Goal: Information Seeking & Learning: Learn about a topic

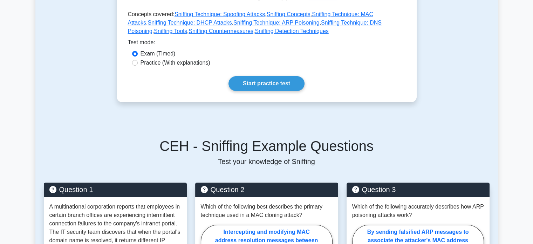
scroll to position [188, 0]
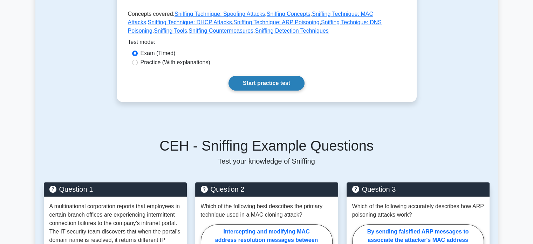
click at [275, 87] on link "Start practice test" at bounding box center [267, 83] width 76 height 15
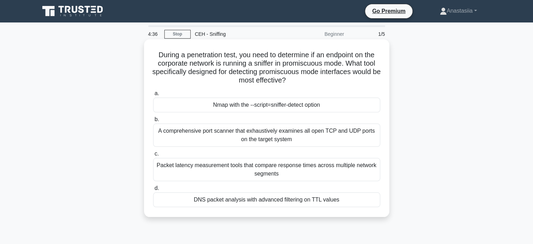
click at [239, 167] on div "Packet latency measurement tools that compare response times across multiple ne…" at bounding box center [266, 169] width 227 height 23
click at [153, 156] on input "c. Packet latency measurement tools that compare response times across multiple…" at bounding box center [153, 153] width 0 height 5
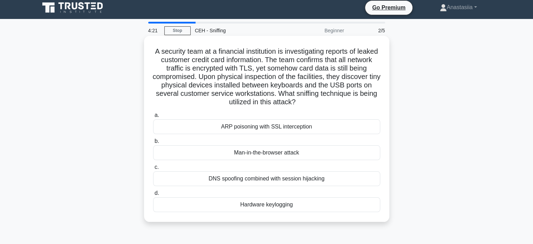
scroll to position [4, 0]
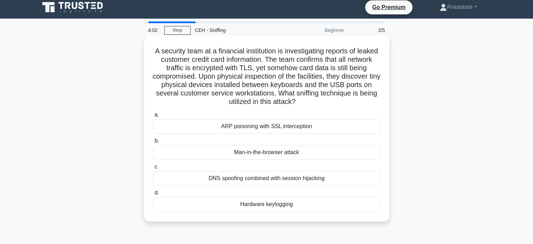
click at [284, 202] on div "Hardware keylogging" at bounding box center [266, 204] width 227 height 15
click at [153, 195] on input "d. Hardware keylogging" at bounding box center [153, 192] width 0 height 5
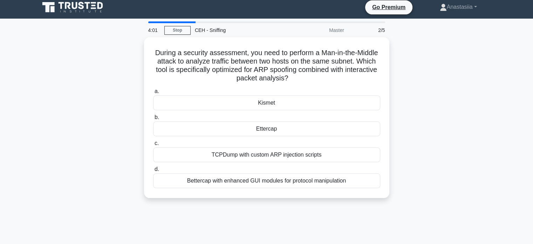
scroll to position [0, 0]
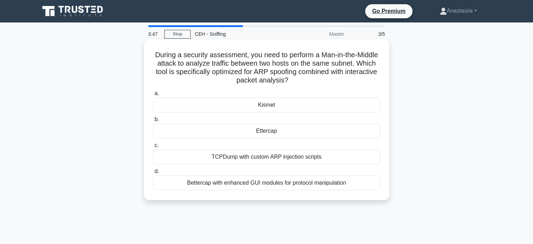
click at [314, 133] on div "Ettercap" at bounding box center [266, 130] width 227 height 15
click at [153, 122] on input "b. Ettercap" at bounding box center [153, 119] width 0 height 5
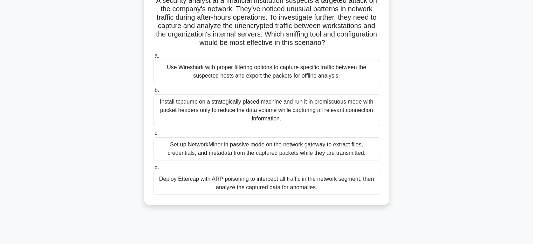
scroll to position [57, 0]
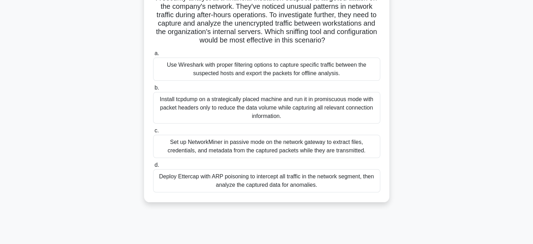
click at [352, 70] on div "Use Wireshark with proper filtering options to capture specific traffic between…" at bounding box center [266, 68] width 227 height 23
click at [153, 56] on input "a. Use Wireshark with proper filtering options to capture specific traffic betw…" at bounding box center [153, 53] width 0 height 5
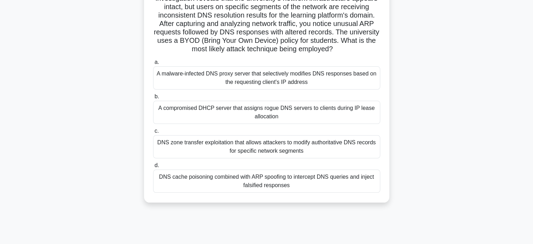
scroll to position [83, 0]
click at [370, 142] on div "DNS zone transfer exploitation that allows attackers to modify authoritative DN…" at bounding box center [266, 145] width 227 height 23
click at [153, 132] on input "c. DNS zone transfer exploitation that allows attackers to modify authoritative…" at bounding box center [153, 130] width 0 height 5
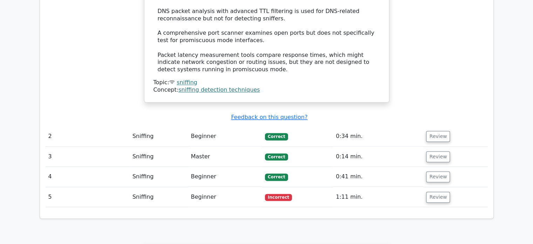
scroll to position [832, 0]
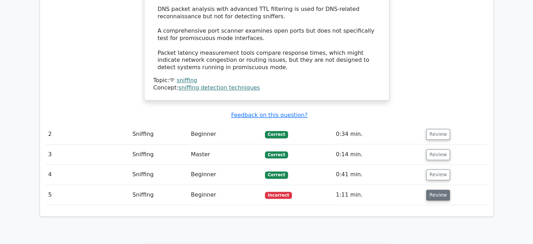
click at [439, 189] on button "Review" at bounding box center [438, 194] width 24 height 11
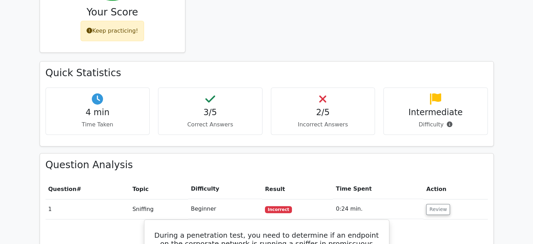
scroll to position [0, 0]
